Goal: Complete application form

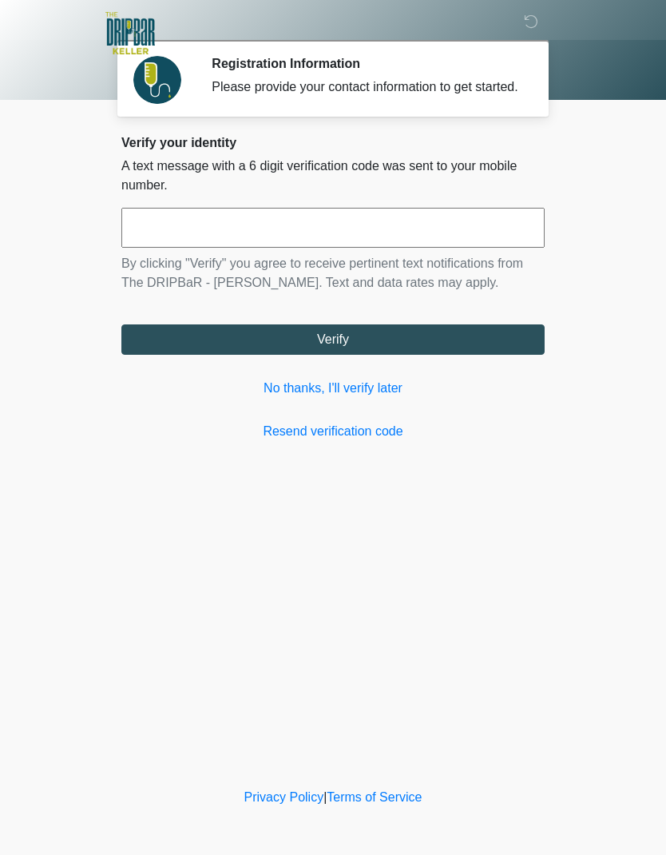
click at [411, 239] on input "text" at bounding box center [332, 228] width 423 height 40
click at [382, 243] on input "text" at bounding box center [332, 228] width 423 height 40
type input "******"
click at [422, 354] on button "Verify" at bounding box center [332, 339] width 423 height 30
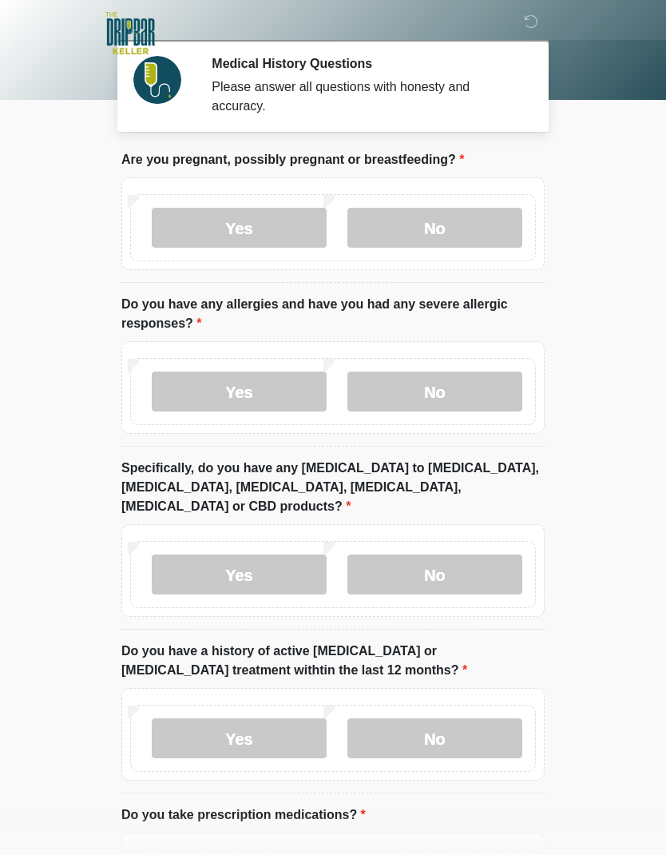
click at [459, 227] on label "No" at bounding box center [435, 228] width 175 height 40
click at [467, 395] on label "No" at bounding box center [435, 392] width 175 height 40
click at [452, 559] on label "No" at bounding box center [435, 575] width 175 height 40
click at [459, 718] on label "No" at bounding box center [435, 738] width 175 height 40
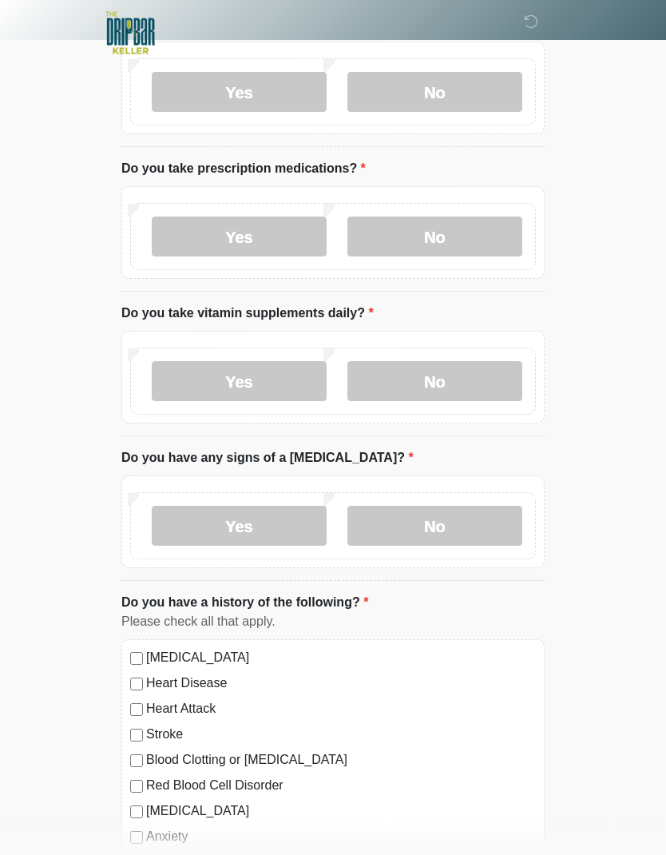
scroll to position [647, 0]
click at [469, 216] on label "No" at bounding box center [435, 236] width 175 height 40
click at [274, 363] on label "Yes" at bounding box center [239, 380] width 175 height 40
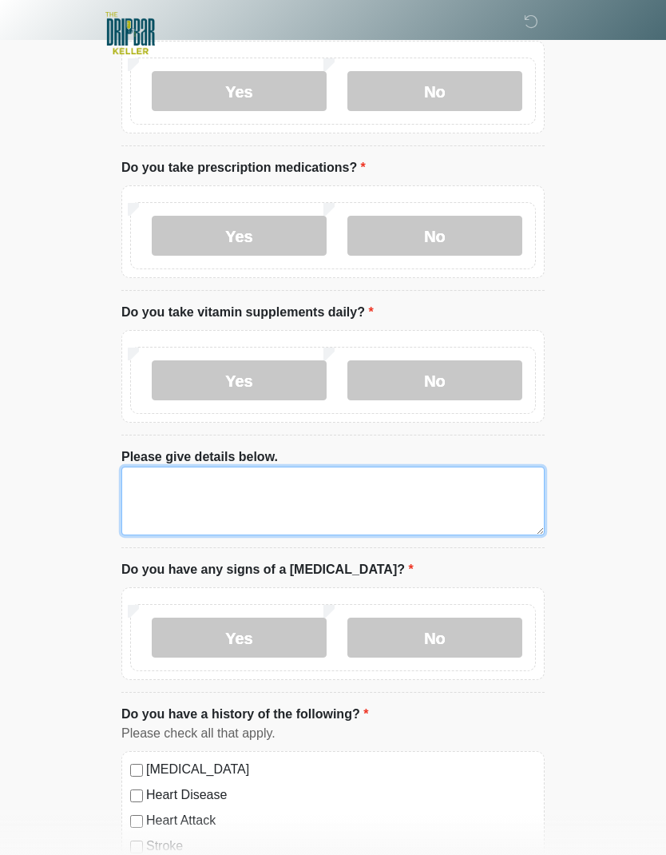
click at [274, 484] on textarea "Please give details below." at bounding box center [332, 501] width 423 height 69
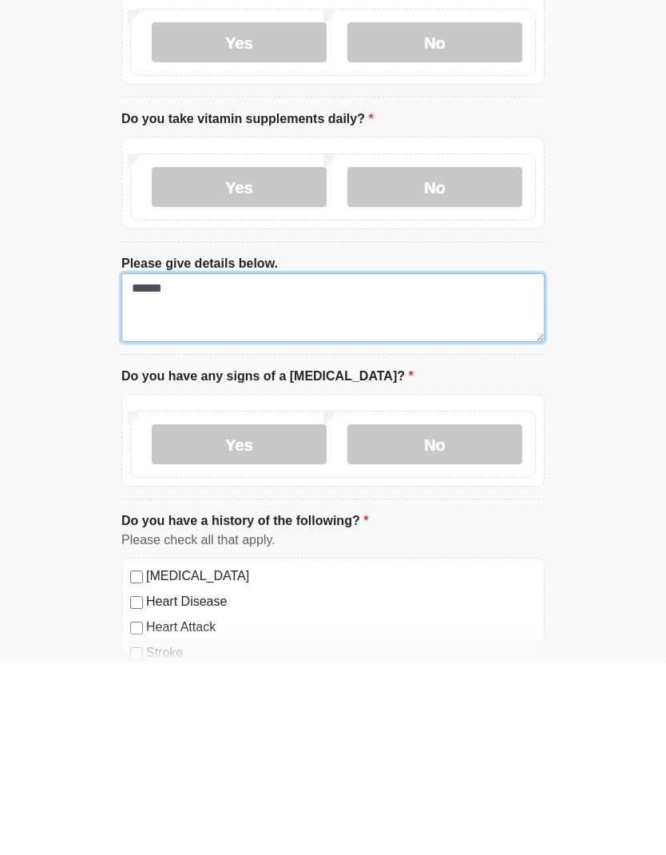
type textarea "*****"
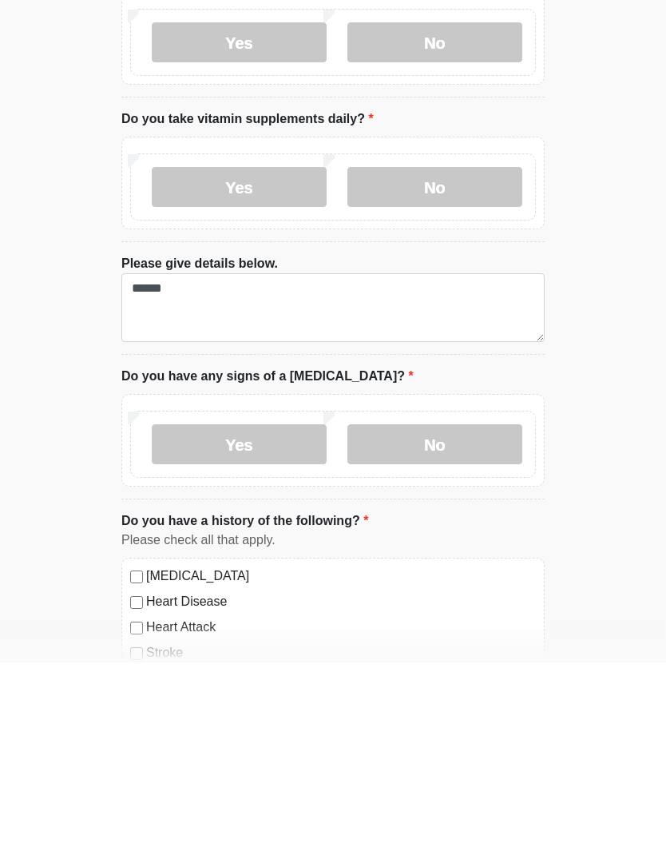
click at [446, 618] on label "No" at bounding box center [435, 638] width 175 height 40
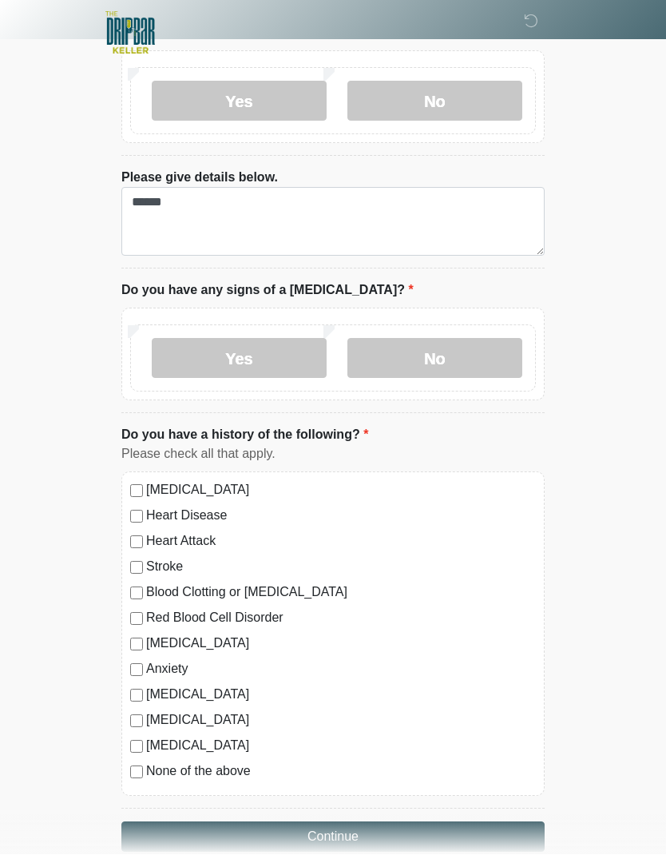
scroll to position [924, 0]
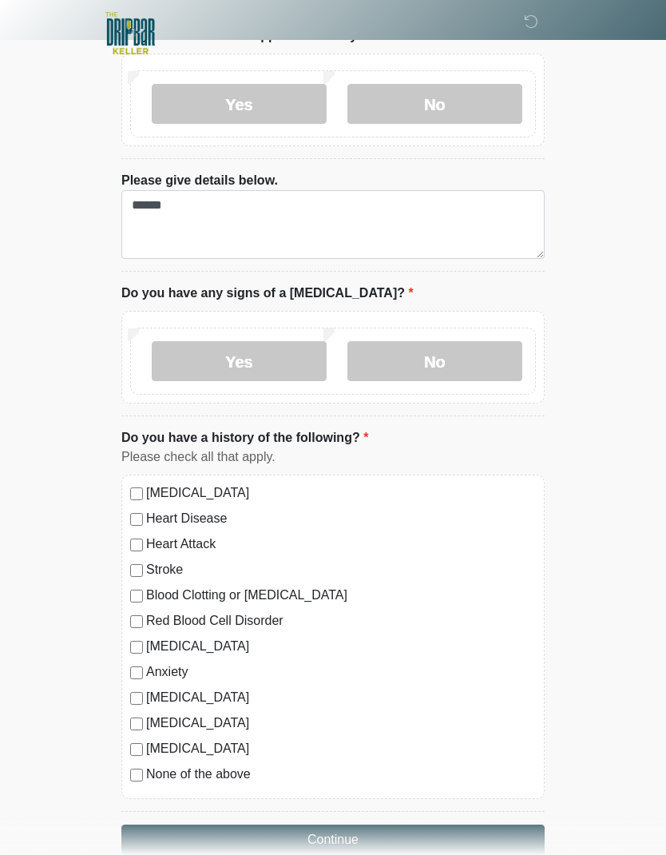
click at [242, 765] on label "None of the above" at bounding box center [341, 774] width 390 height 19
click at [388, 825] on button "Continue" at bounding box center [332, 840] width 423 height 30
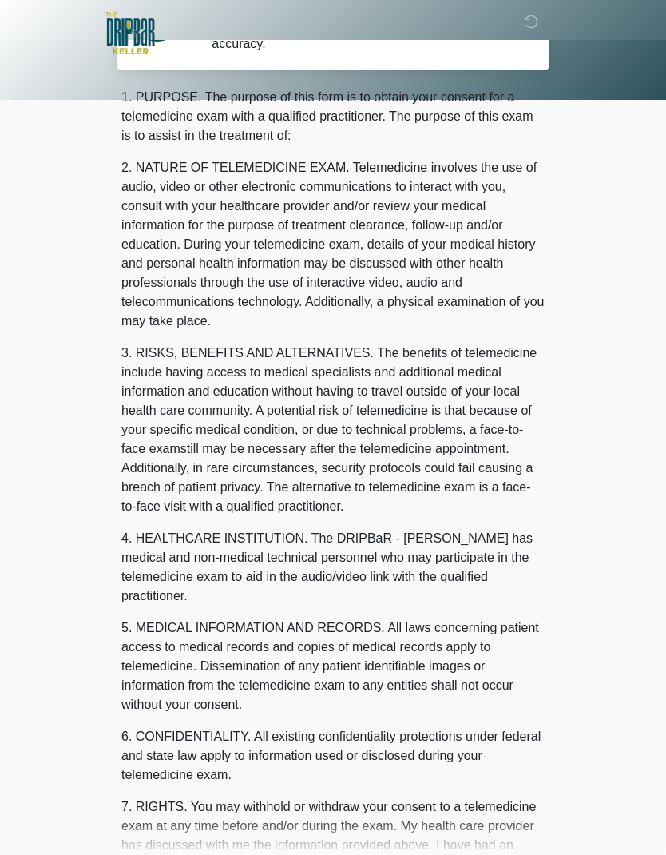
scroll to position [0, 0]
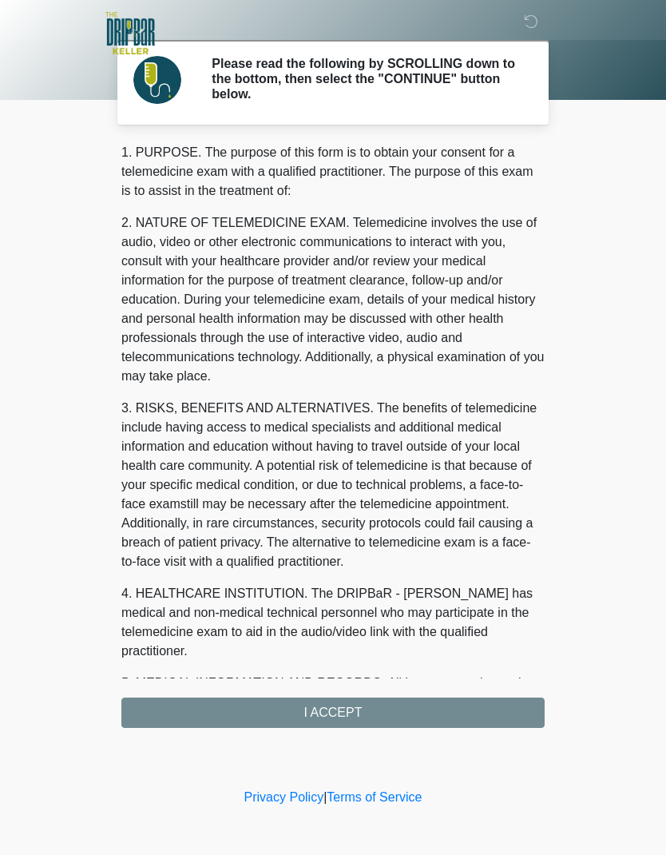
click at [413, 712] on div "1. PURPOSE. The purpose of this form is to obtain your consent for a telemedici…" at bounding box center [332, 435] width 423 height 585
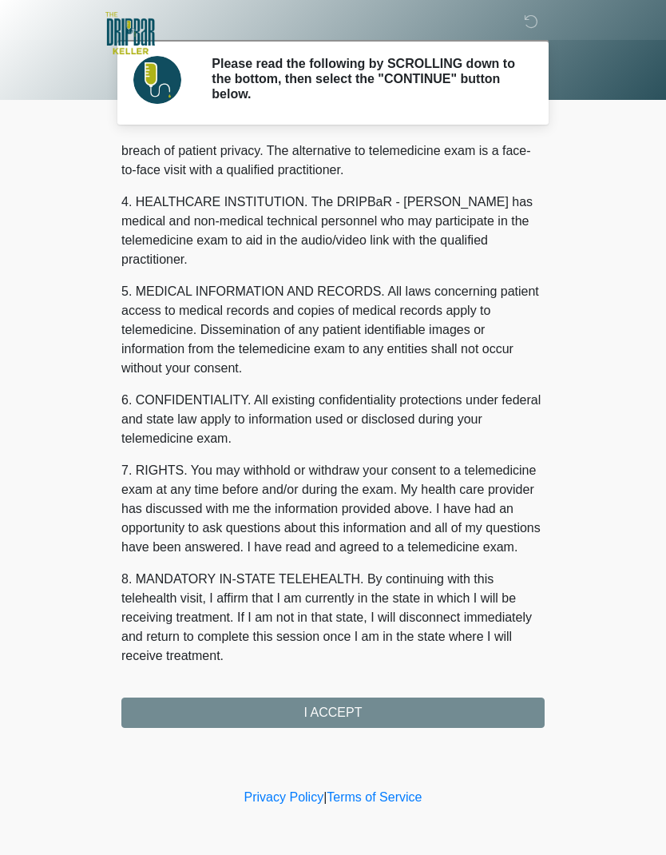
click at [392, 710] on div "1. PURPOSE. The purpose of this form is to obtain your consent for a telemedici…" at bounding box center [332, 435] width 423 height 585
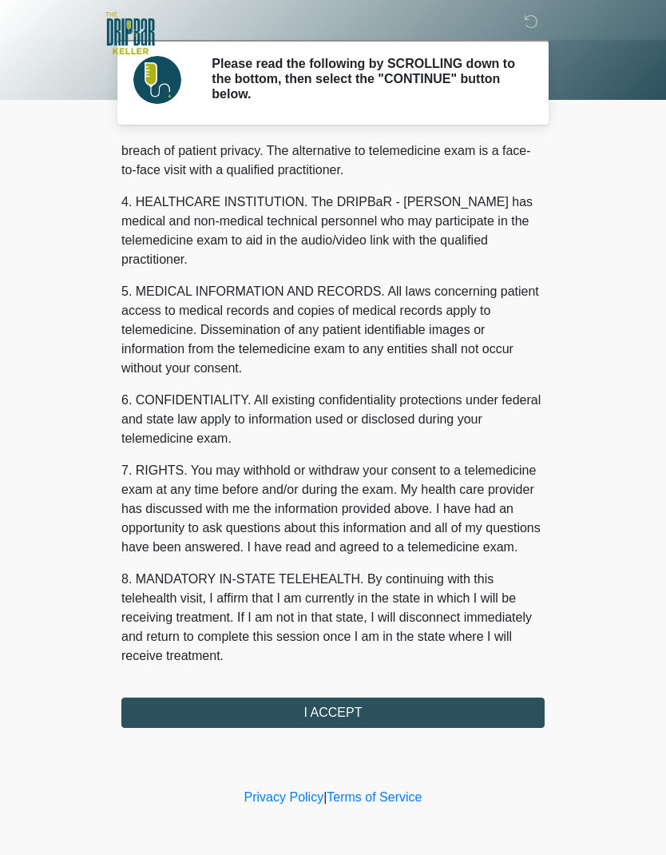
scroll to position [392, 0]
click at [349, 714] on button "I ACCEPT" at bounding box center [332, 713] width 423 height 30
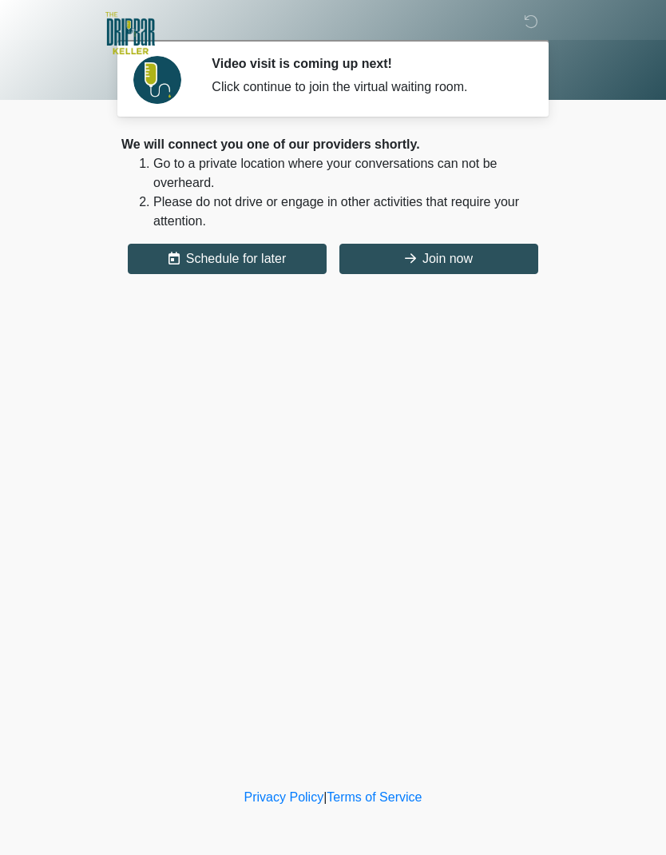
click at [468, 262] on button "Join now" at bounding box center [439, 259] width 199 height 30
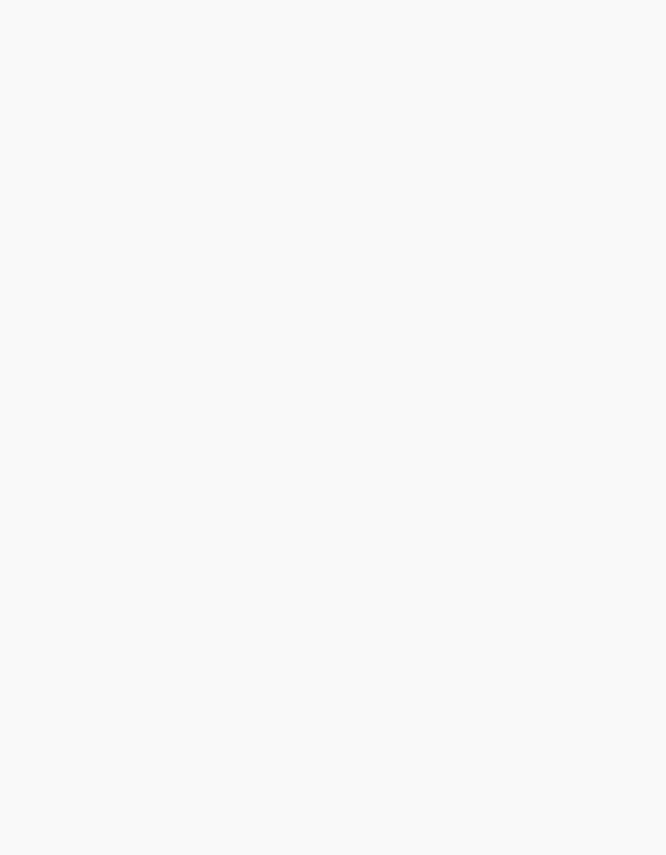
scroll to position [69, 0]
